Goal: Use online tool/utility: Utilize a website feature to perform a specific function

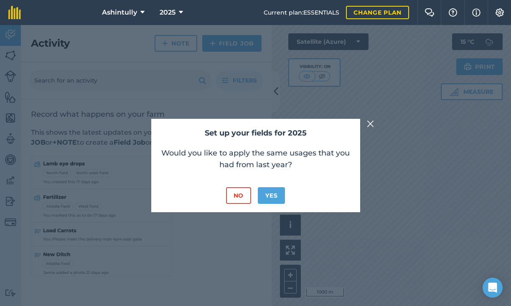
drag, startPoint x: 235, startPoint y: 197, endPoint x: 242, endPoint y: 177, distance: 21.5
click at [235, 197] on button "No" at bounding box center [238, 195] width 25 height 17
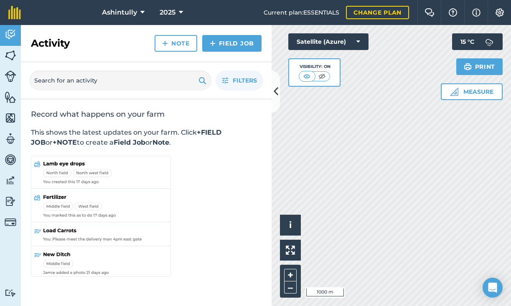
click at [275, 91] on icon at bounding box center [275, 91] width 5 height 15
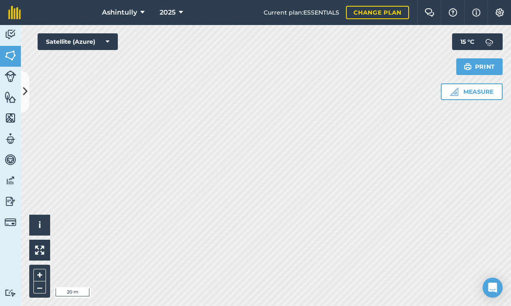
click at [461, 91] on button "Measure" at bounding box center [471, 92] width 62 height 17
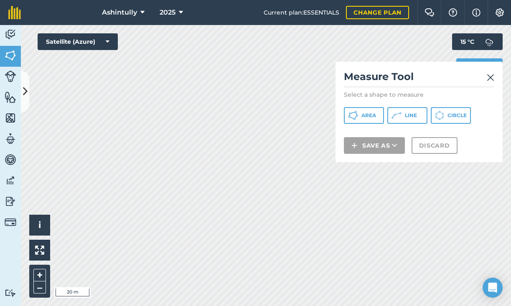
click at [420, 117] on button "Line" at bounding box center [407, 115] width 40 height 17
click at [490, 77] on img at bounding box center [490, 78] width 8 height 10
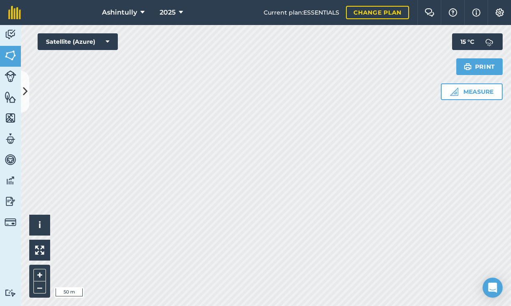
click at [459, 90] on button "Measure" at bounding box center [471, 92] width 62 height 17
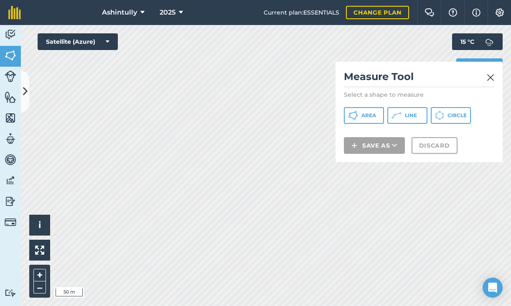
click at [418, 117] on button "Line" at bounding box center [407, 115] width 40 height 17
click at [489, 77] on img at bounding box center [490, 78] width 8 height 10
